Goal: Information Seeking & Learning: Learn about a topic

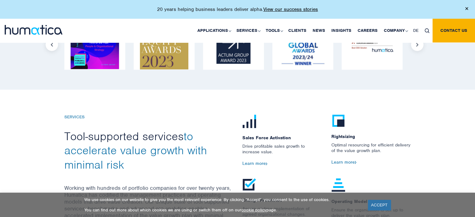
scroll to position [593, 0]
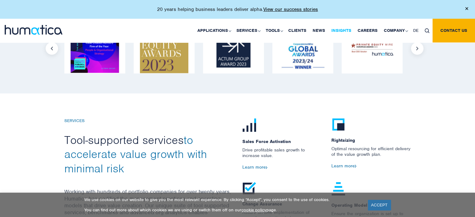
click at [341, 30] on link "Insights" at bounding box center [341, 31] width 26 height 24
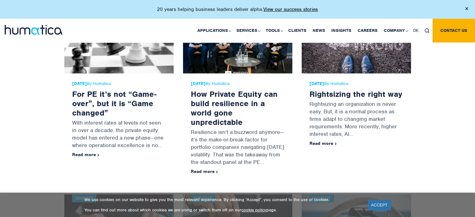
scroll to position [375, 0]
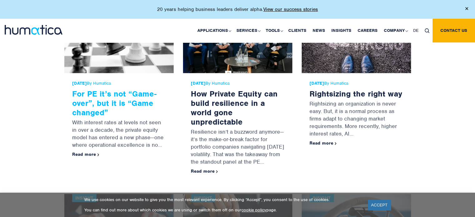
click at [110, 100] on link "For PE it’s not “Game-over”, but it is “Game changed”" at bounding box center [114, 103] width 84 height 29
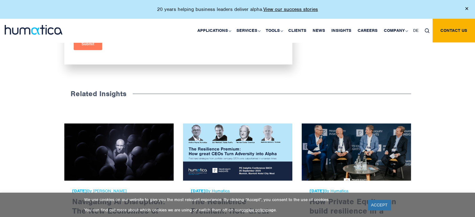
scroll to position [1124, 0]
